Goal: Task Accomplishment & Management: Use online tool/utility

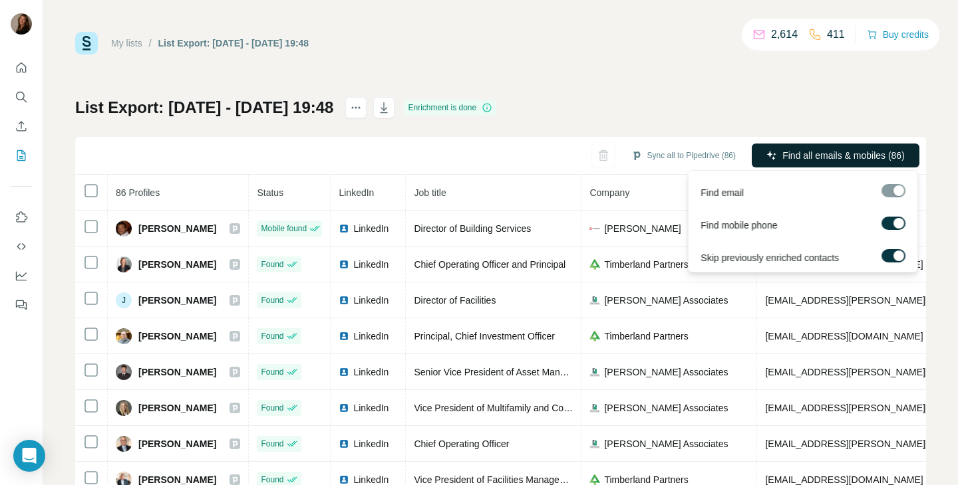
click at [771, 148] on button "Find all emails & mobiles (86)" at bounding box center [835, 156] width 168 height 24
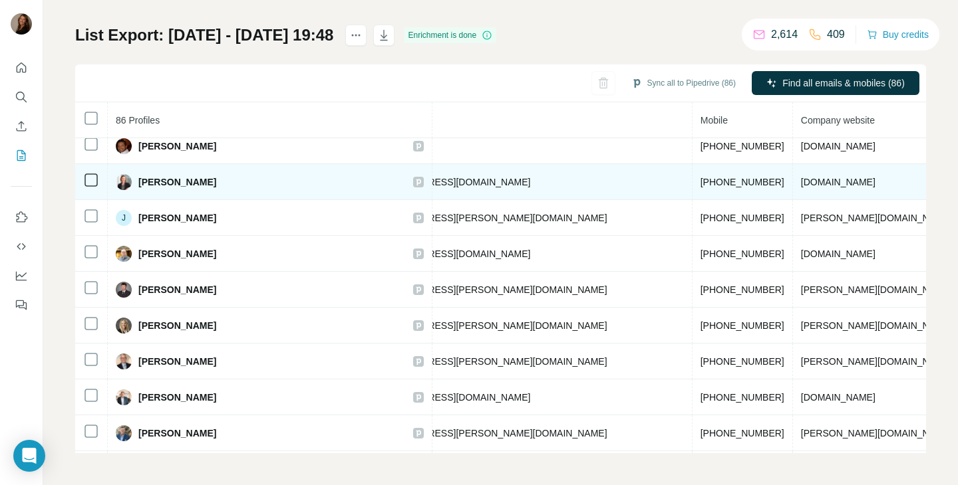
scroll to position [0, 576]
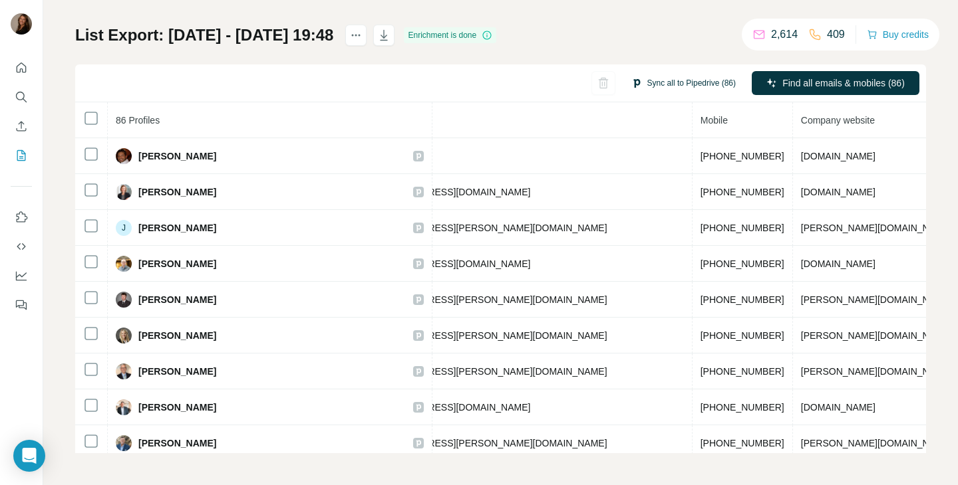
click at [690, 83] on button "Sync all to Pipedrive (86)" at bounding box center [683, 83] width 123 height 20
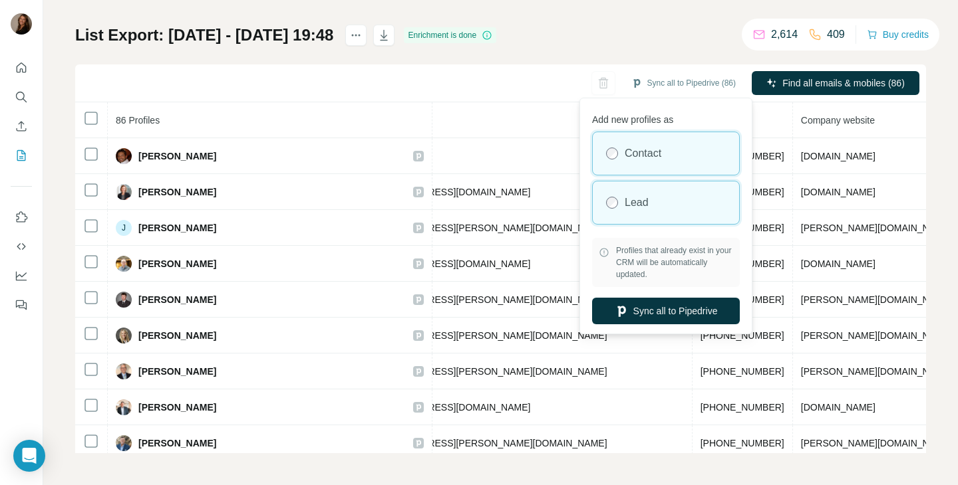
click at [604, 199] on div "Lead" at bounding box center [665, 203] width 146 height 43
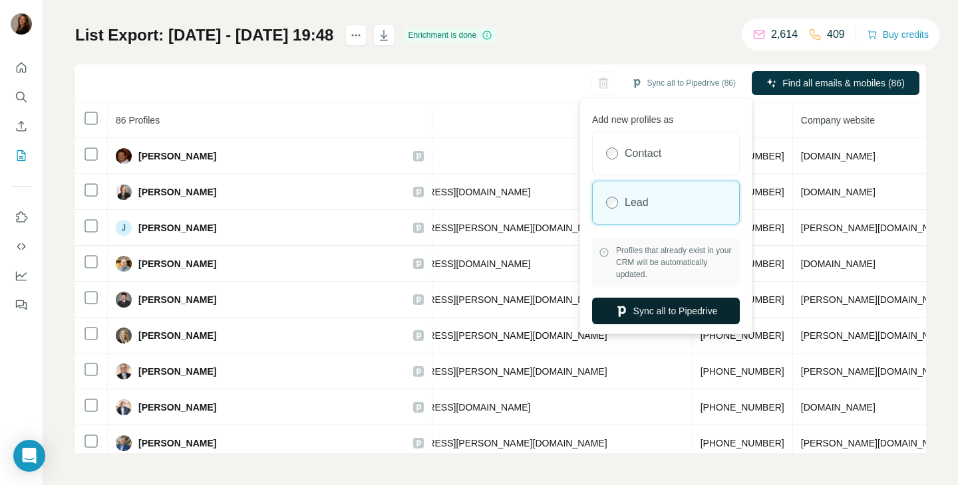
click at [666, 304] on button "Sync all to Pipedrive" at bounding box center [666, 311] width 148 height 27
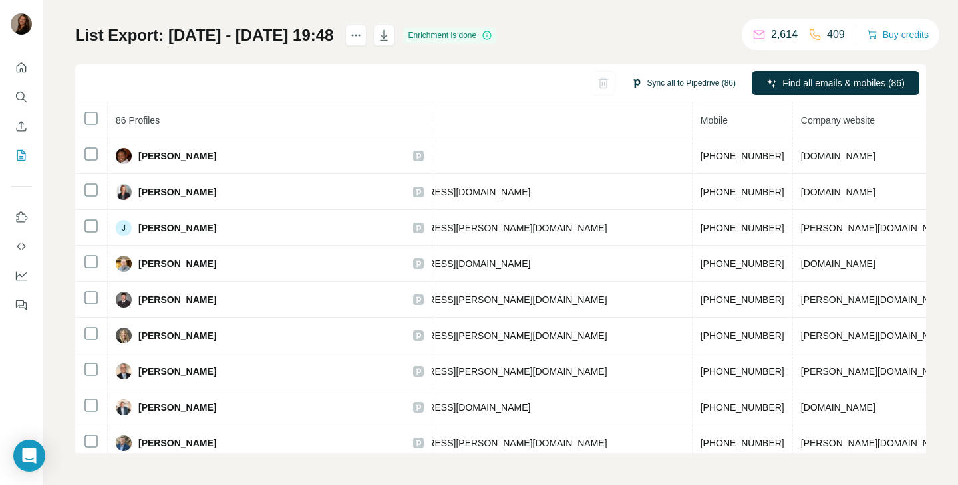
click at [680, 85] on button "Sync all to Pipedrive (86)" at bounding box center [683, 83] width 123 height 20
click at [410, 86] on div "Sync all to Pipedrive (86) Find all emails & mobiles (86)" at bounding box center [500, 83] width 850 height 38
